Goal: Navigation & Orientation: Find specific page/section

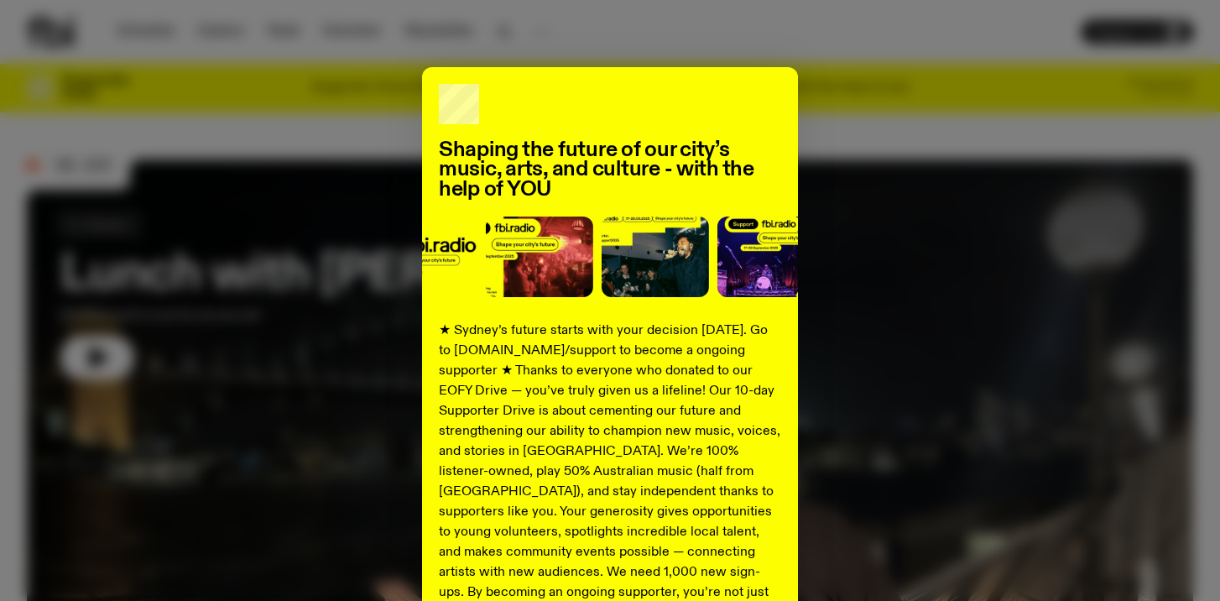
scroll to position [14, 0]
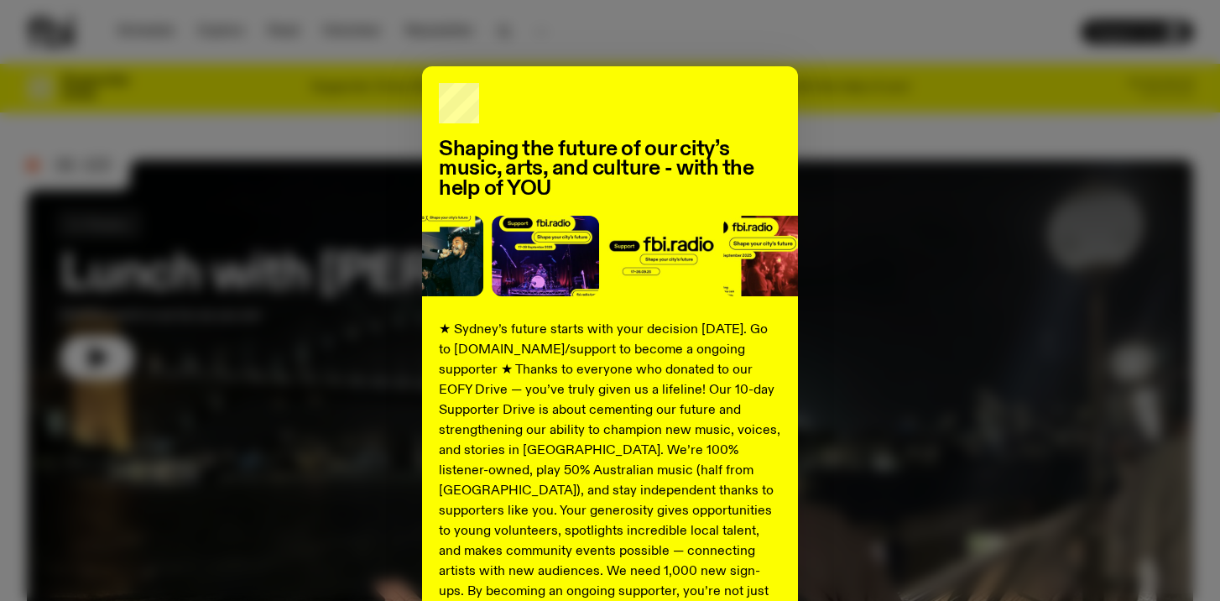
click at [873, 94] on div "Shaping the future of our city’s music, arts, and culture - with the help of YO…" at bounding box center [610, 411] width 1166 height 690
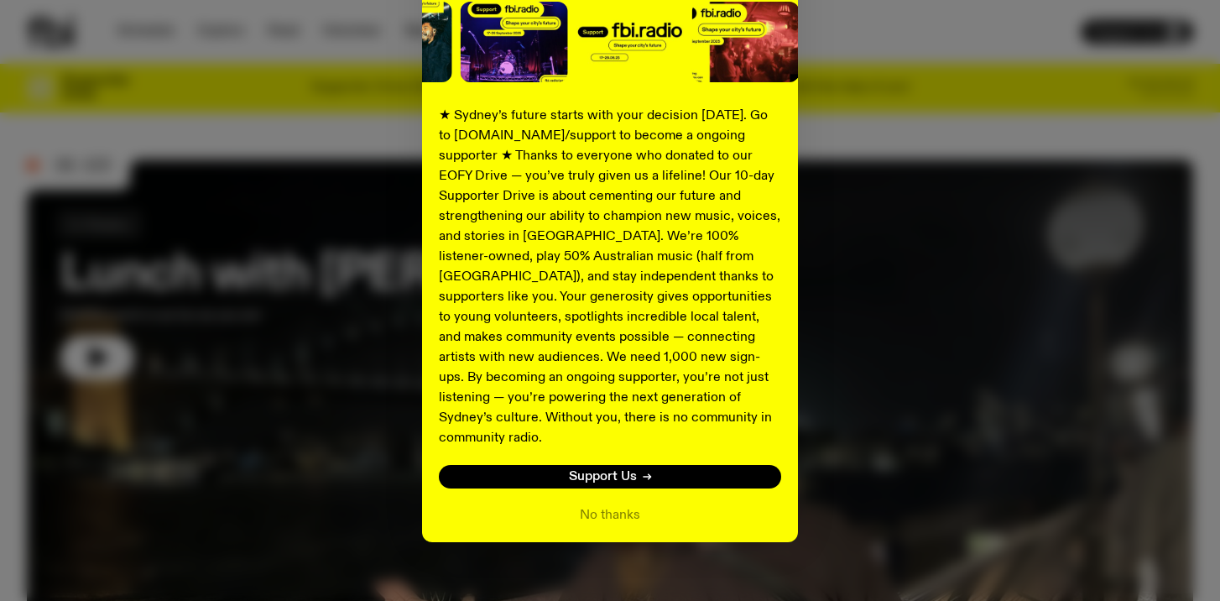
scroll to position [229, 0]
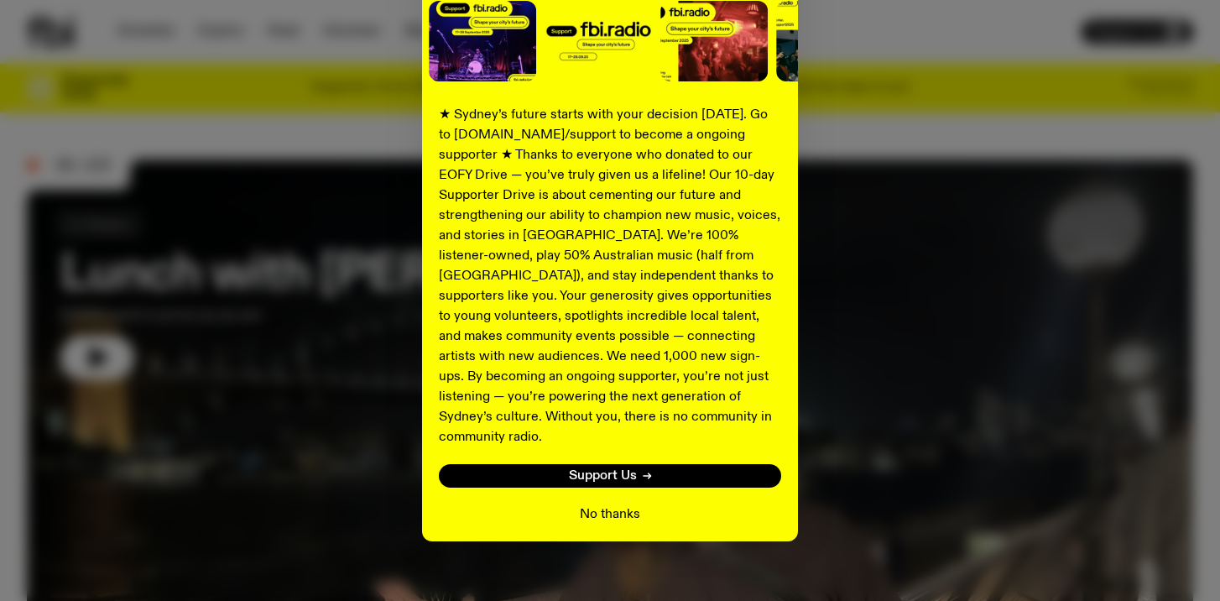
click at [606, 504] on button "No thanks" at bounding box center [610, 514] width 60 height 20
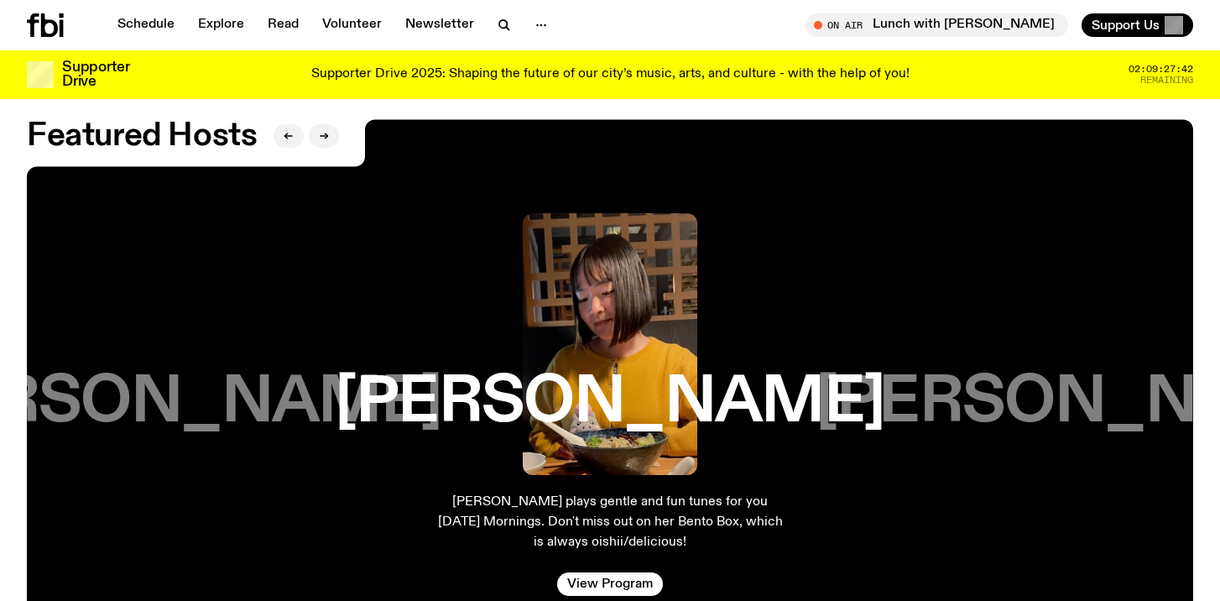
scroll to position [2689, 0]
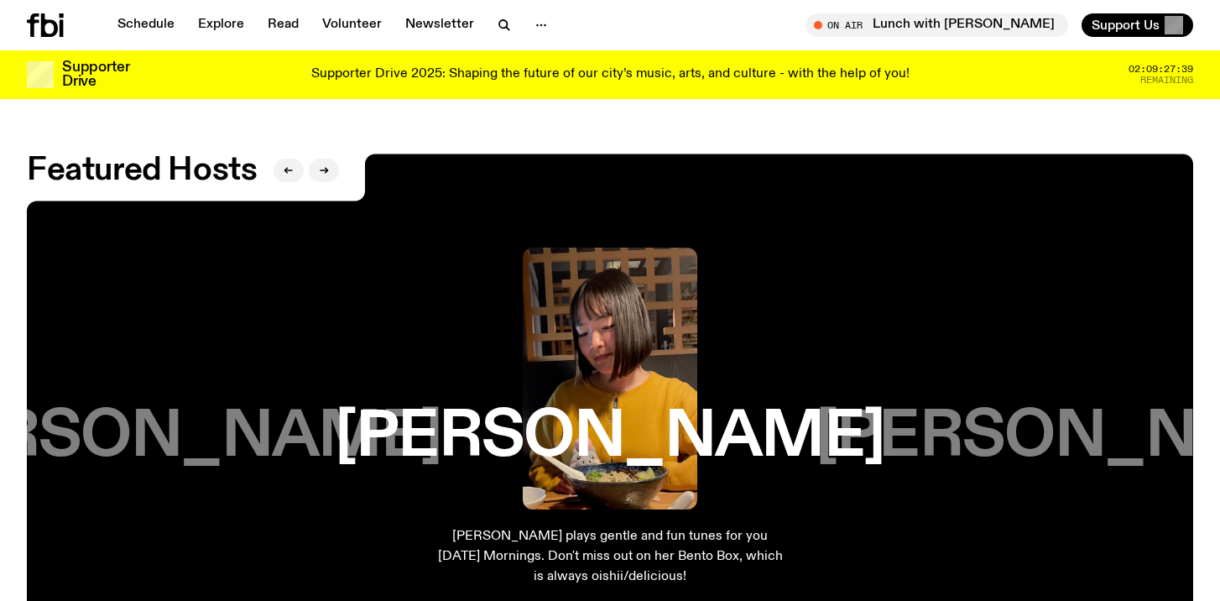
click at [203, 421] on h3 "[PERSON_NAME]" at bounding box center [166, 437] width 549 height 64
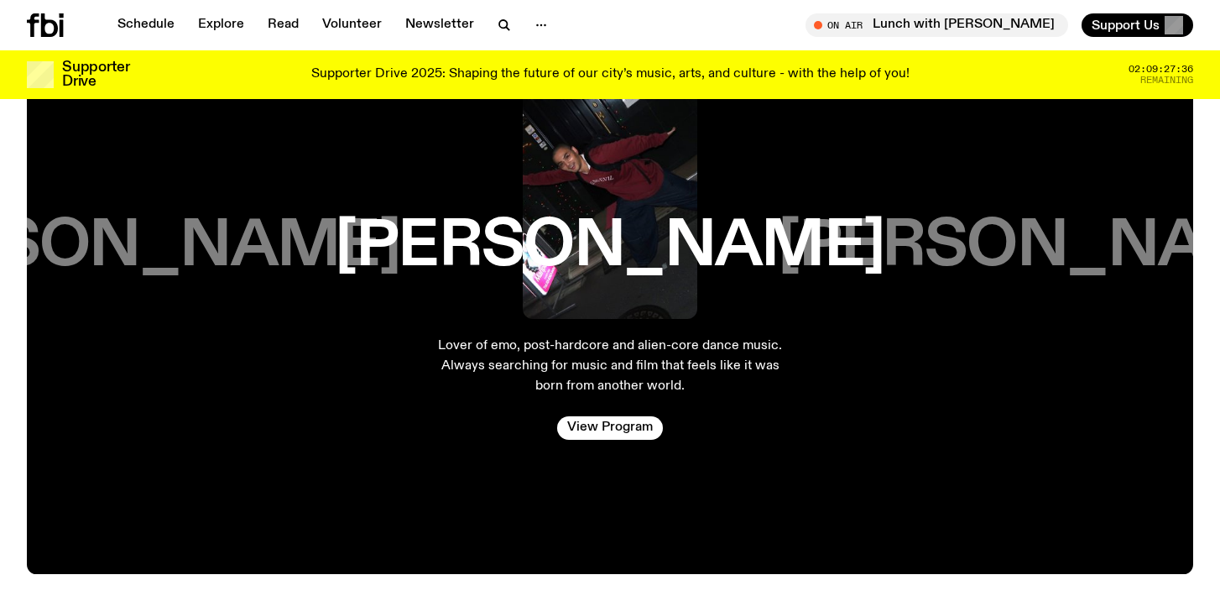
scroll to position [2881, 0]
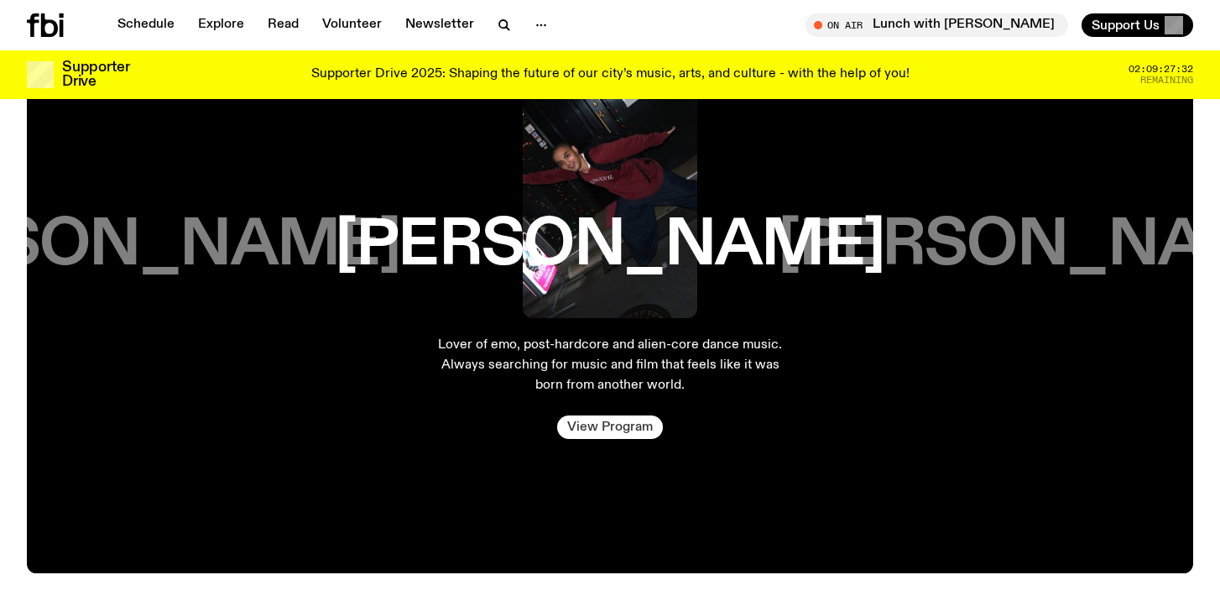
click at [595, 415] on link "View Program" at bounding box center [610, 426] width 106 height 23
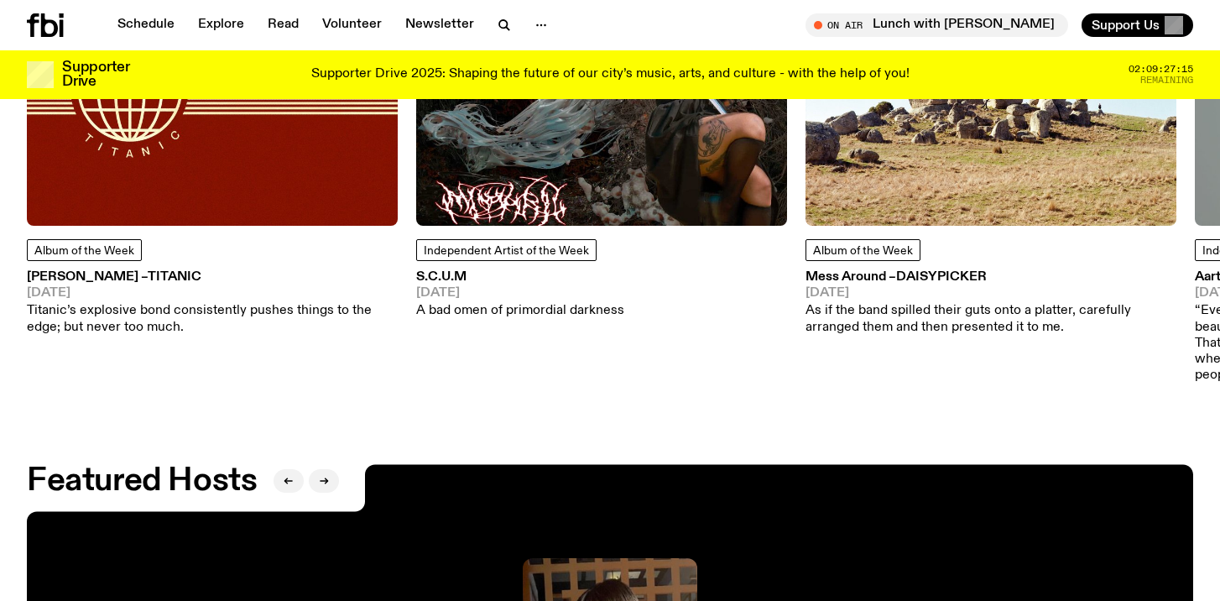
scroll to position [2381, 0]
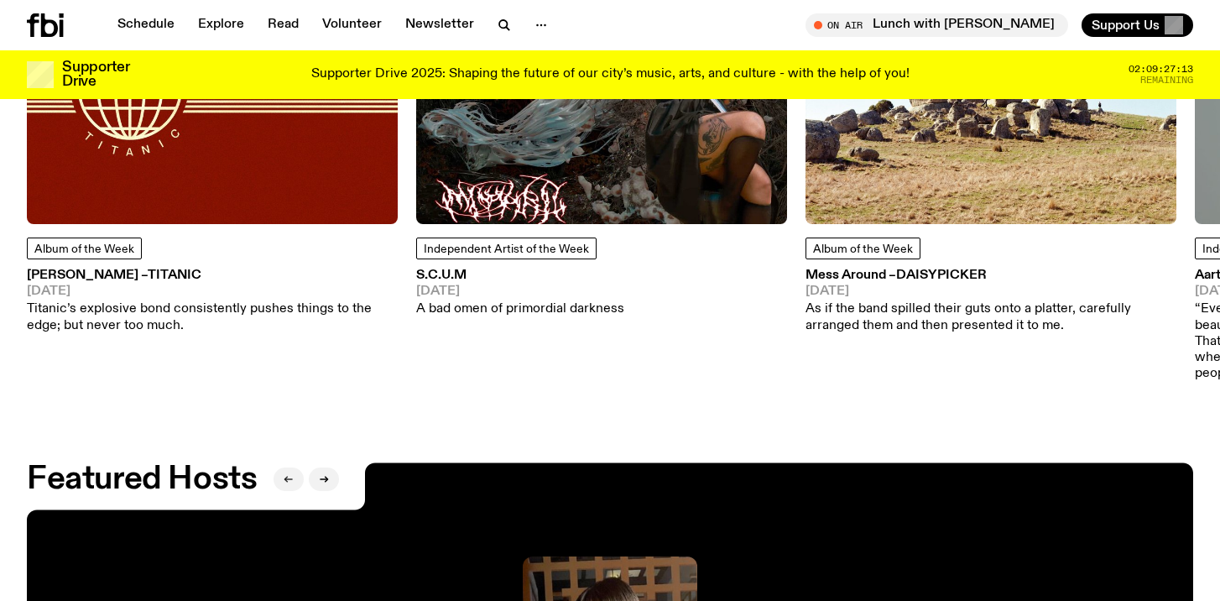
click at [284, 474] on icon "button" at bounding box center [289, 479] width 10 height 10
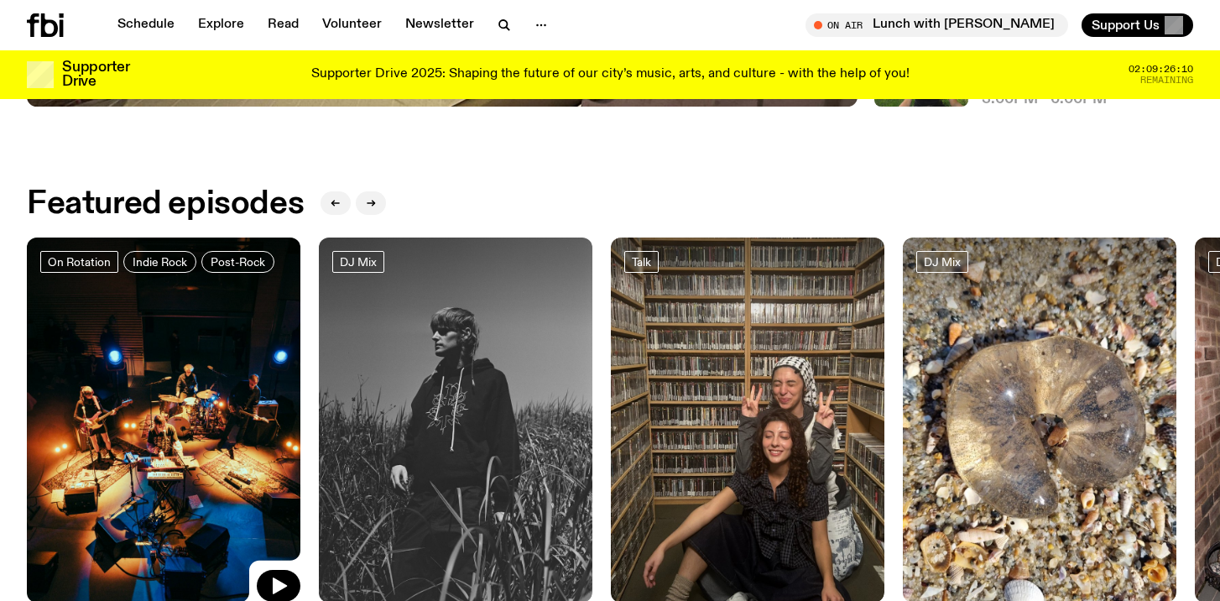
scroll to position [696, 0]
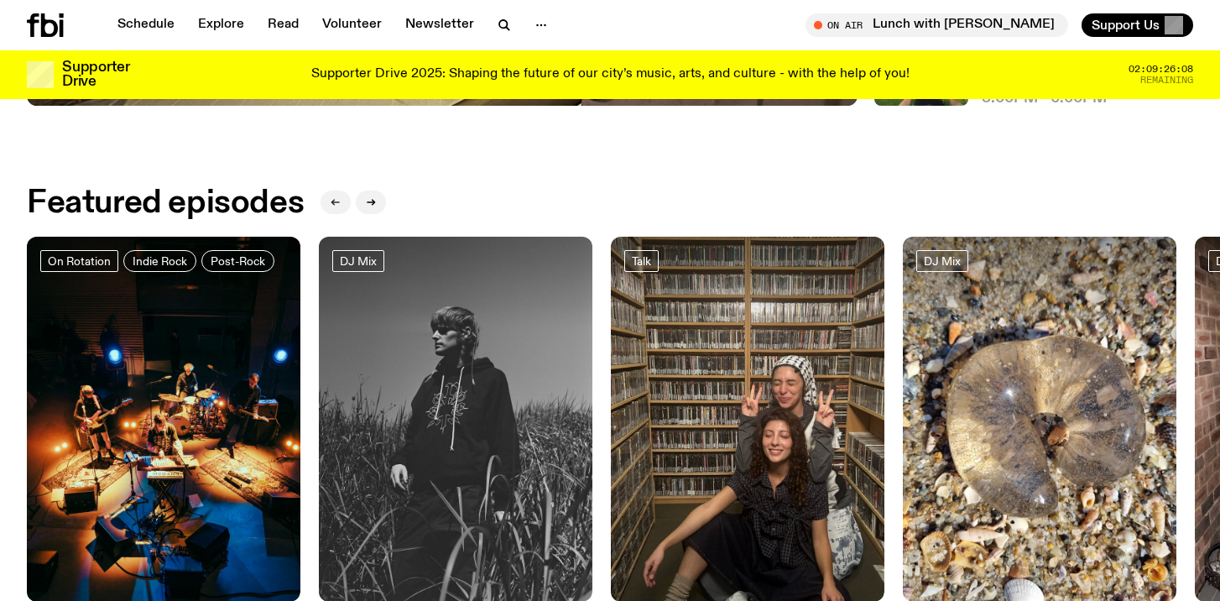
click at [336, 200] on icon "button" at bounding box center [336, 202] width 10 height 10
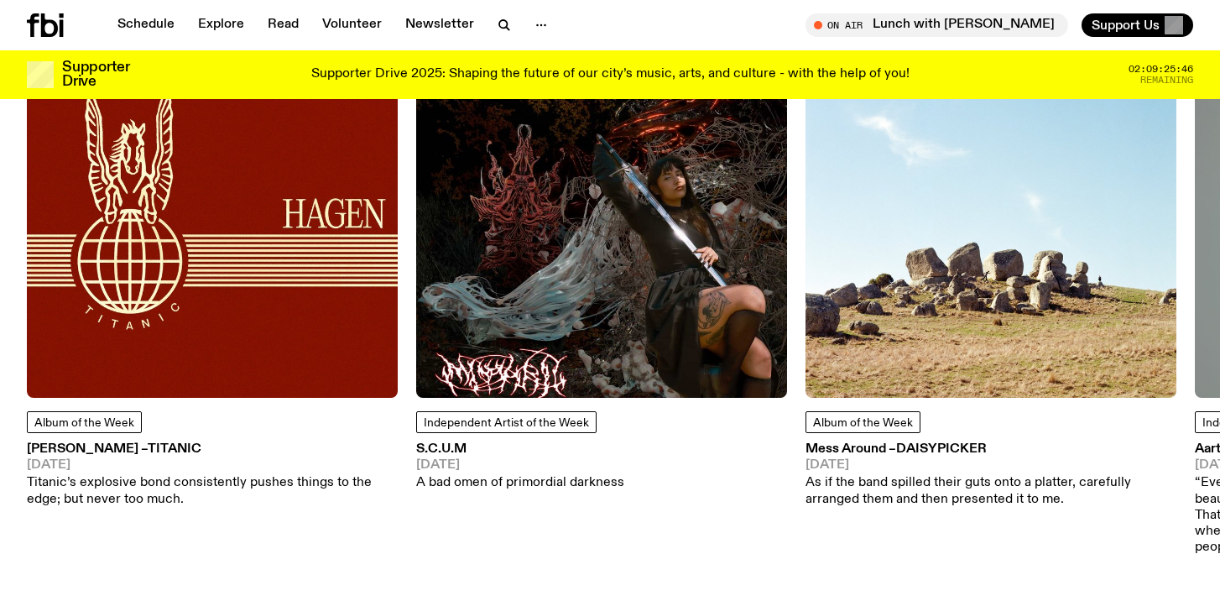
scroll to position [2205, 0]
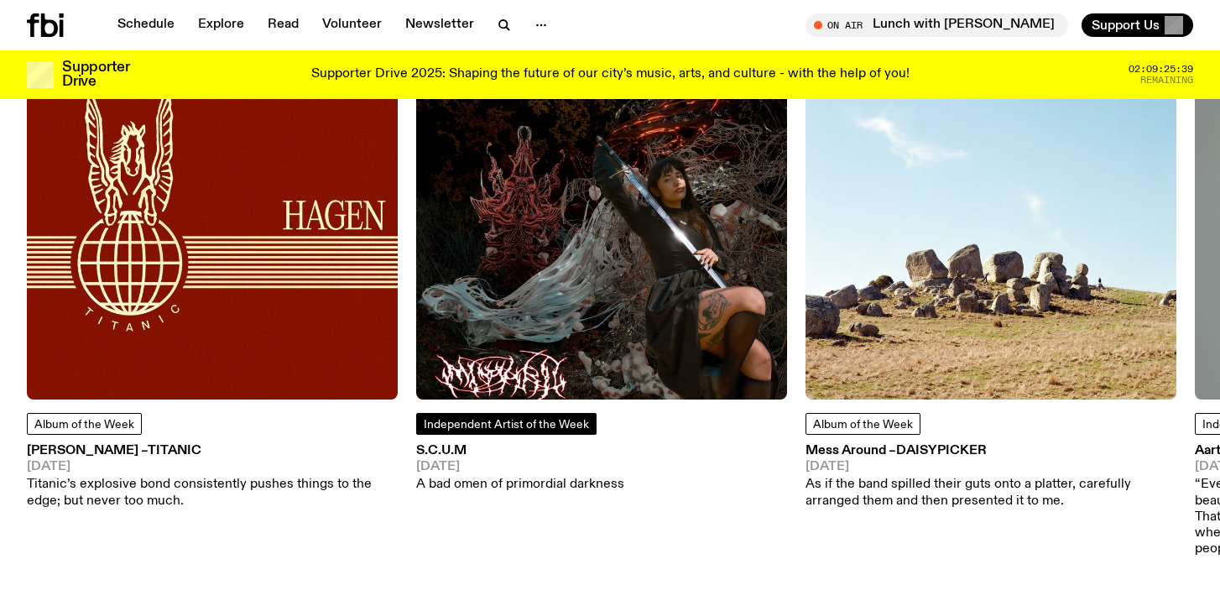
click at [515, 419] on span "Independent Artist of the Week" at bounding box center [506, 425] width 165 height 12
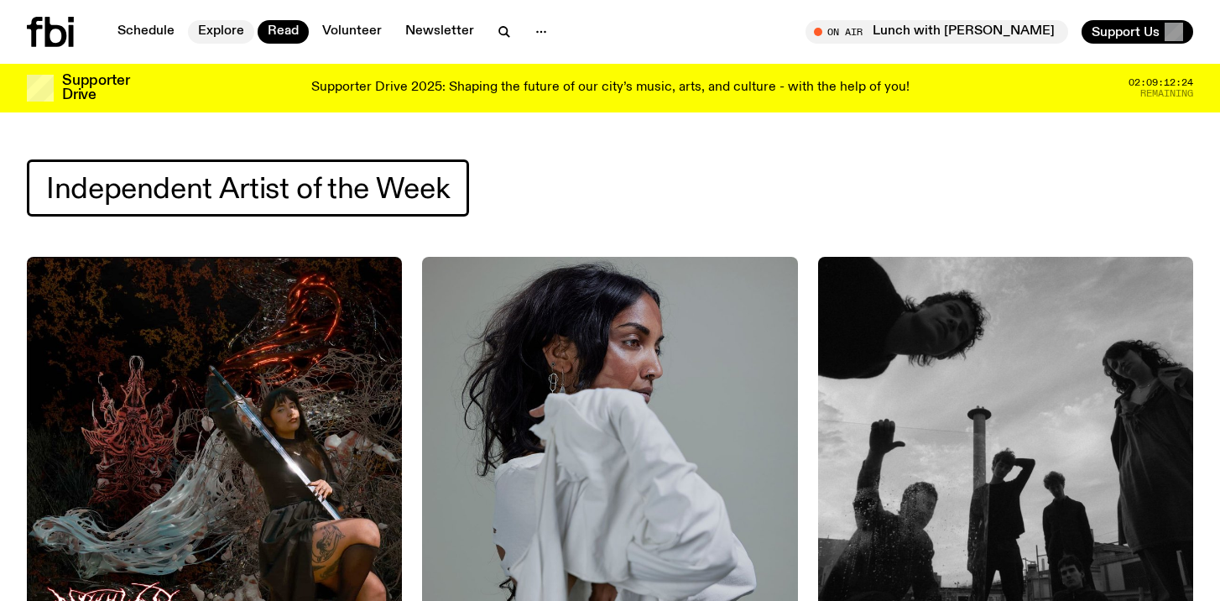
click at [213, 31] on link "Explore" at bounding box center [221, 31] width 66 height 23
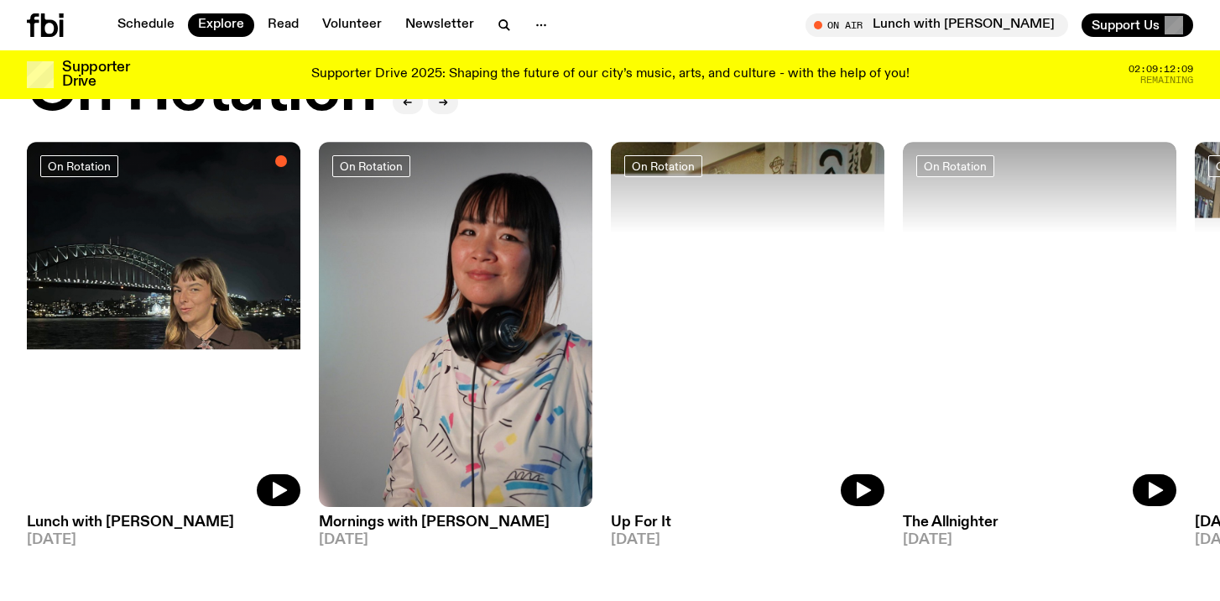
scroll to position [707, 0]
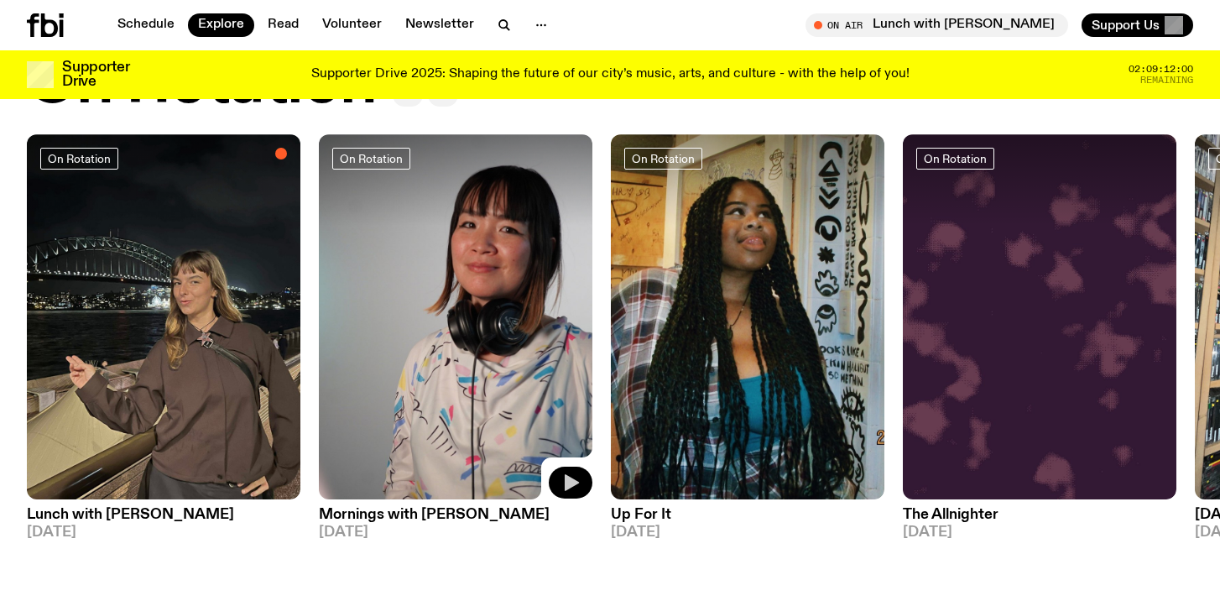
click at [567, 474] on icon "button" at bounding box center [572, 482] width 14 height 17
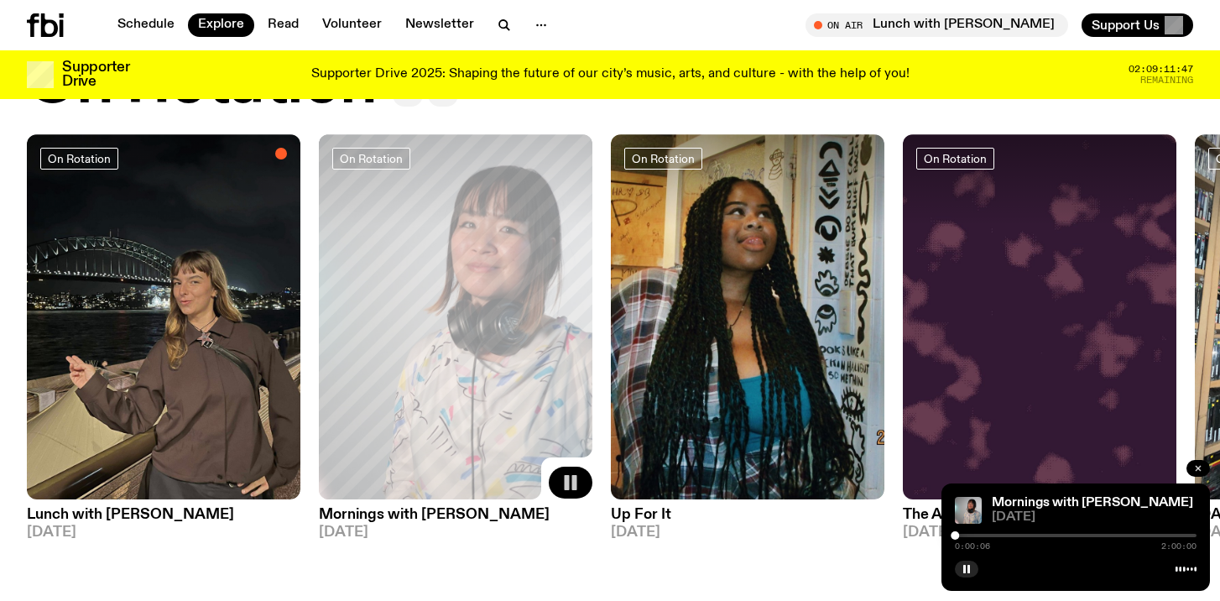
click at [1200, 466] on icon "button" at bounding box center [1197, 468] width 5 height 5
